Goal: Task Accomplishment & Management: Manage account settings

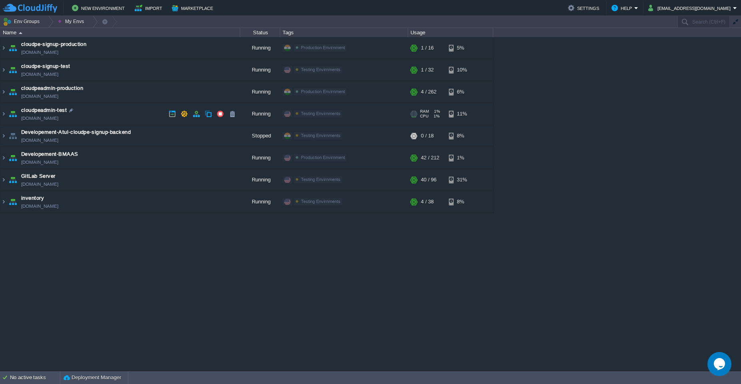
click at [129, 118] on td "cloudpeadmin-test [DOMAIN_NAME]" at bounding box center [120, 114] width 240 height 22
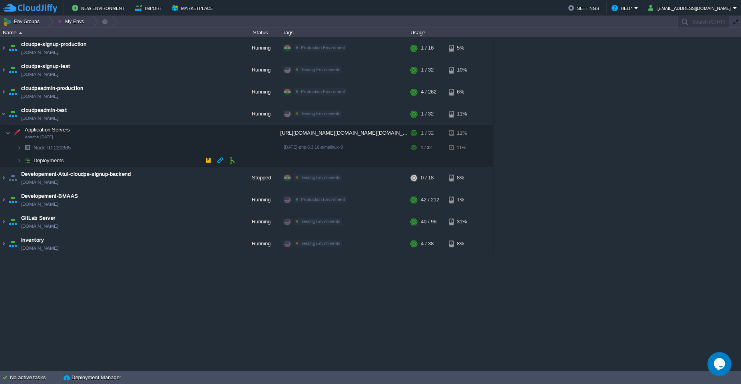
click at [138, 163] on td "Deployments" at bounding box center [120, 160] width 240 height 13
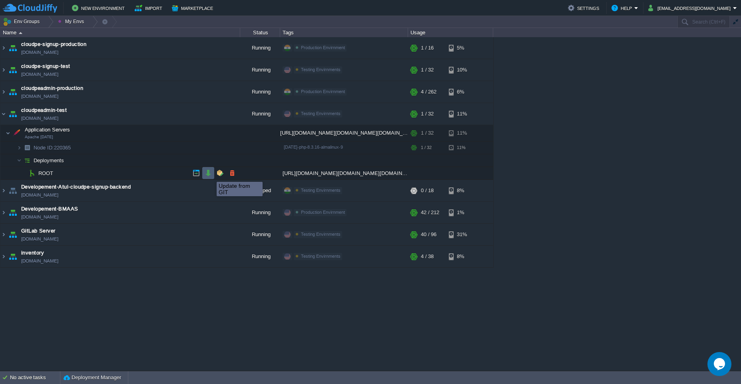
click at [211, 175] on button "button" at bounding box center [208, 173] width 7 height 7
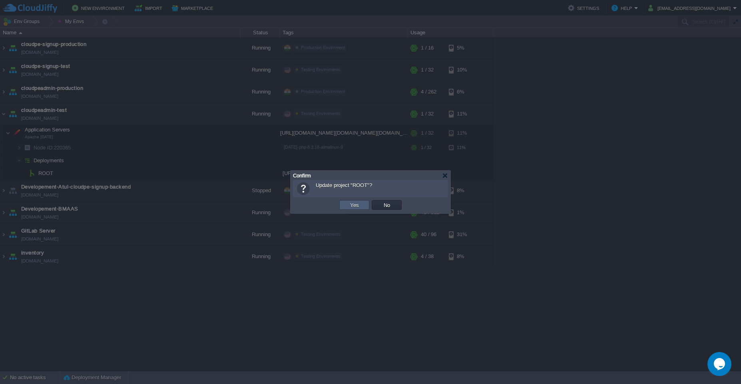
click at [357, 205] on button "Yes" at bounding box center [355, 205] width 14 height 7
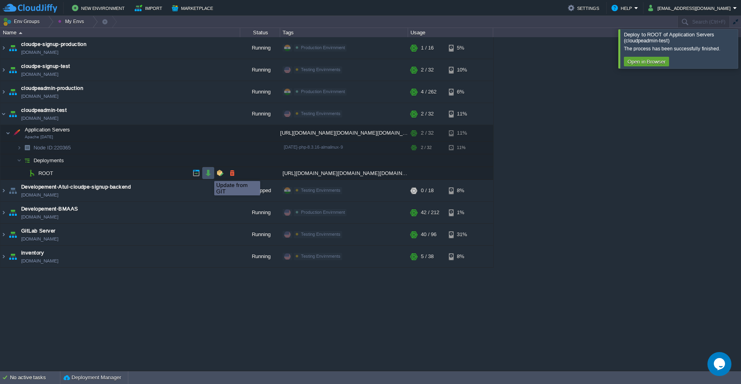
click at [208, 174] on button "button" at bounding box center [208, 173] width 7 height 7
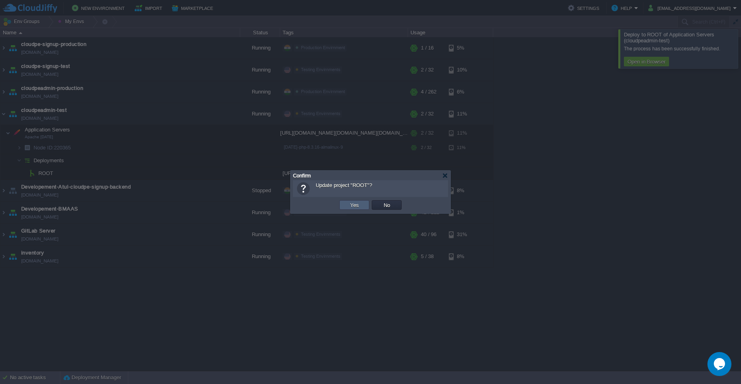
click at [348, 205] on button "Yes" at bounding box center [355, 205] width 14 height 7
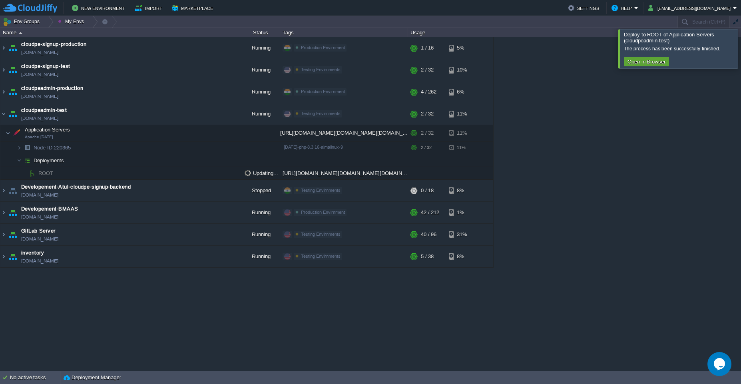
click at [741, 45] on div at bounding box center [751, 48] width 0 height 39
click at [205, 172] on button "button" at bounding box center [208, 173] width 7 height 7
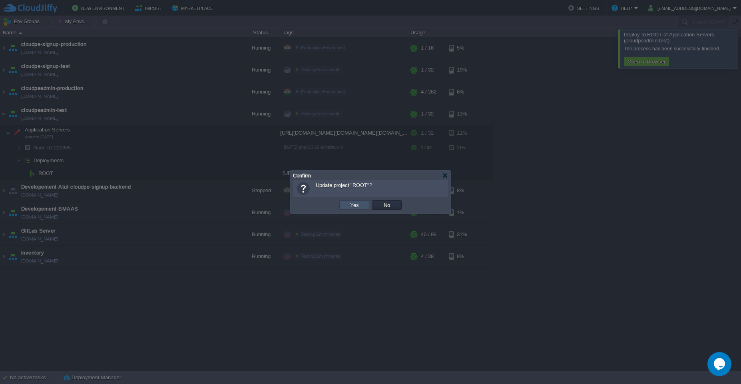
click at [356, 204] on button "Yes" at bounding box center [355, 205] width 14 height 7
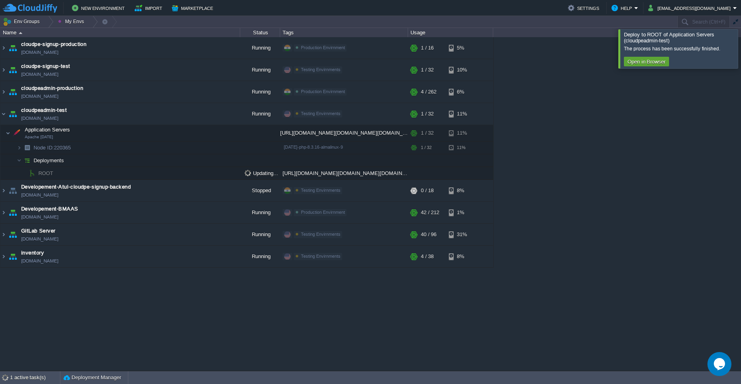
click at [741, 44] on div at bounding box center [751, 48] width 0 height 39
click at [741, 46] on div at bounding box center [751, 48] width 0 height 39
